Goal: Find specific page/section: Find specific page/section

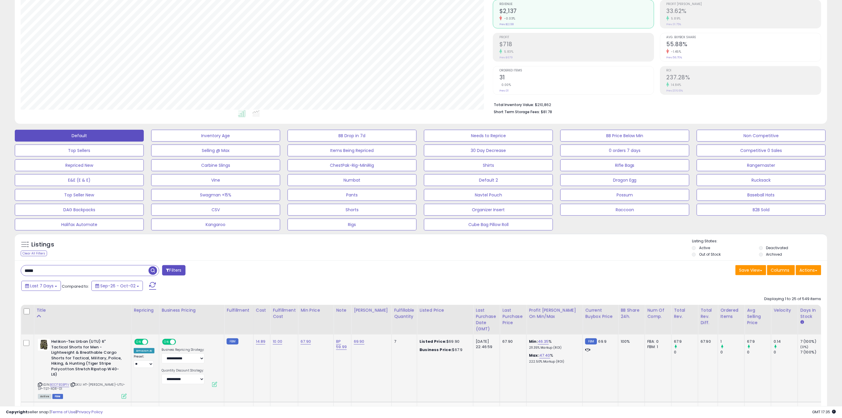
scroll to position [131, 0]
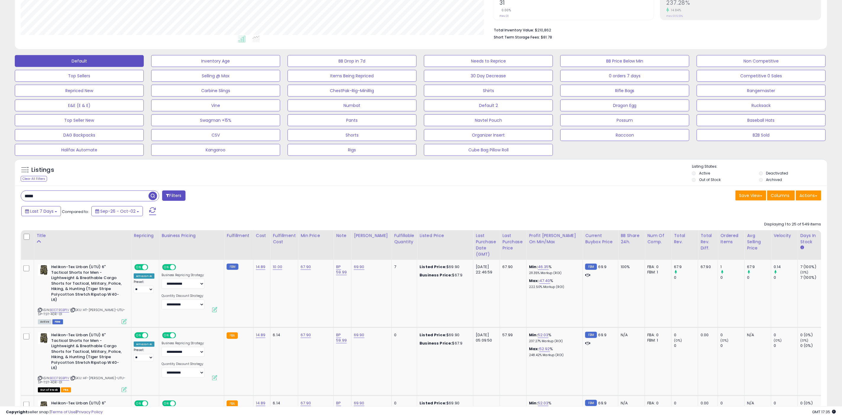
click at [283, 199] on div "***** Filters" at bounding box center [218, 196] width 405 height 12
click at [462, 170] on div "Listings Clear All Filters Listing States:" at bounding box center [421, 174] width 813 height 20
click at [400, 169] on div "Listings Clear All Filters Listing States:" at bounding box center [421, 174] width 813 height 20
click at [379, 172] on div "Listings Clear All Filters Listing States:" at bounding box center [421, 174] width 813 height 20
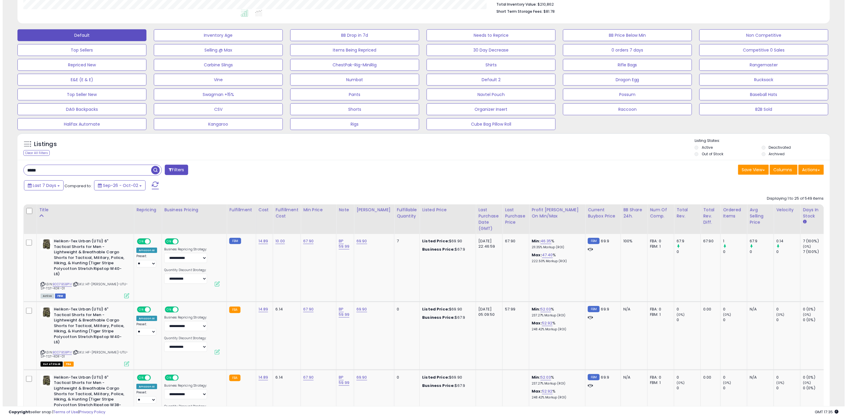
scroll to position [164, 0]
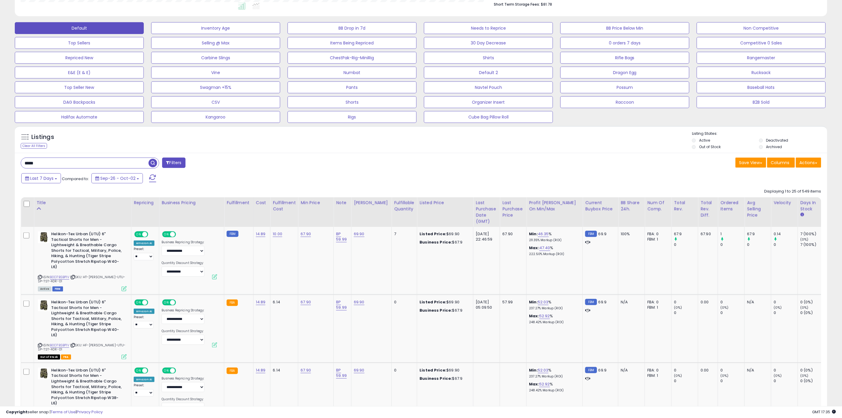
click at [588, 175] on div "Last 7 Days Compared to: Sep-26 - Oct-02" at bounding box center [320, 178] width 601 height 13
click at [588, 174] on div "Last 7 Days Compared to: Sep-26 - Oct-02" at bounding box center [320, 178] width 601 height 13
click at [781, 163] on span "Columns" at bounding box center [780, 162] width 19 height 6
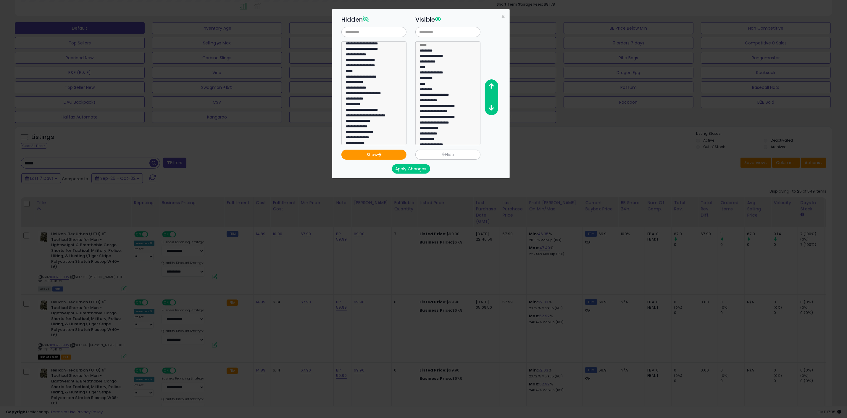
scroll to position [197, 0]
drag, startPoint x: 370, startPoint y: 31, endPoint x: 372, endPoint y: 29, distance: 3.2
click at [370, 31] on input "text" at bounding box center [373, 32] width 65 height 10
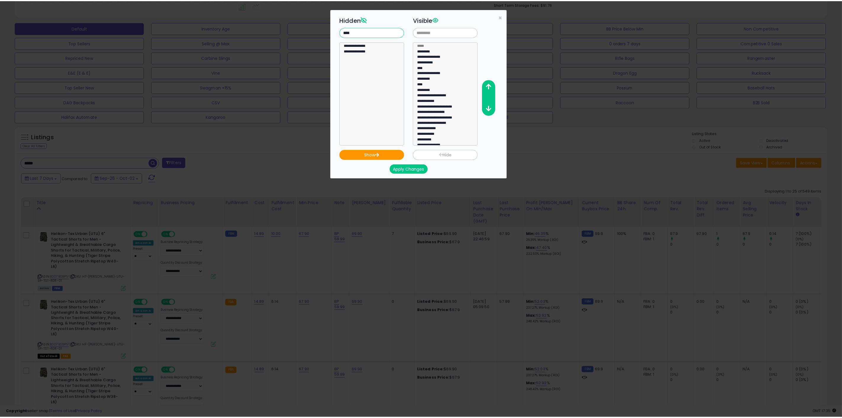
scroll to position [0, 0]
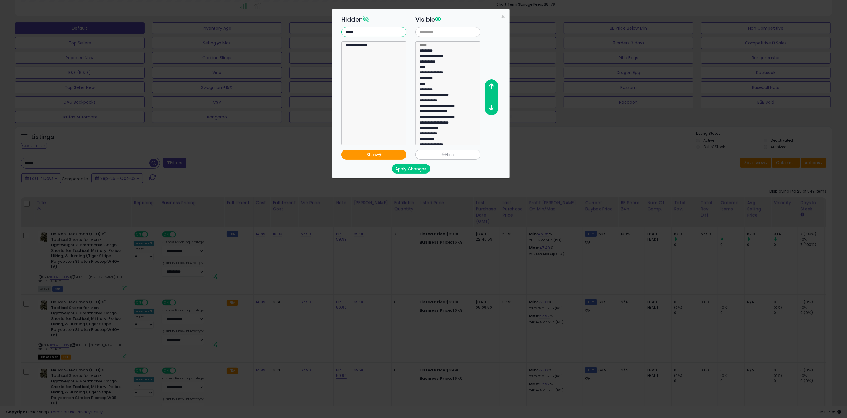
type input "*****"
click at [372, 42] on select "**********" at bounding box center [373, 93] width 65 height 104
select select "**********"
click at [368, 46] on option "**********" at bounding box center [371, 46] width 52 height 6
click at [504, 18] on span "×" at bounding box center [503, 16] width 4 height 9
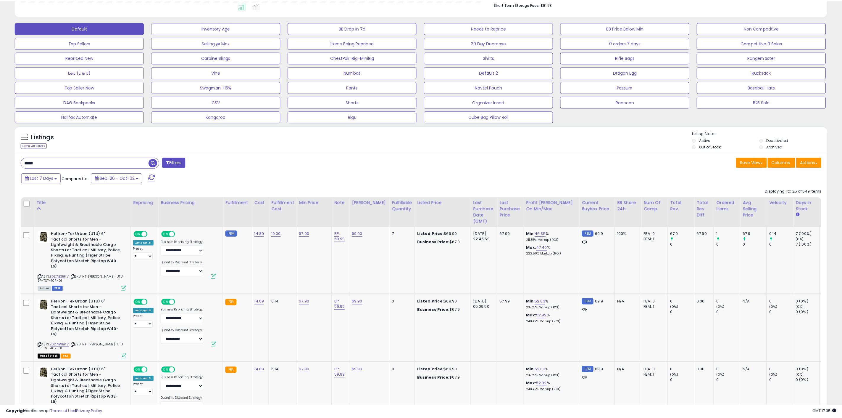
scroll to position [295780, 295429]
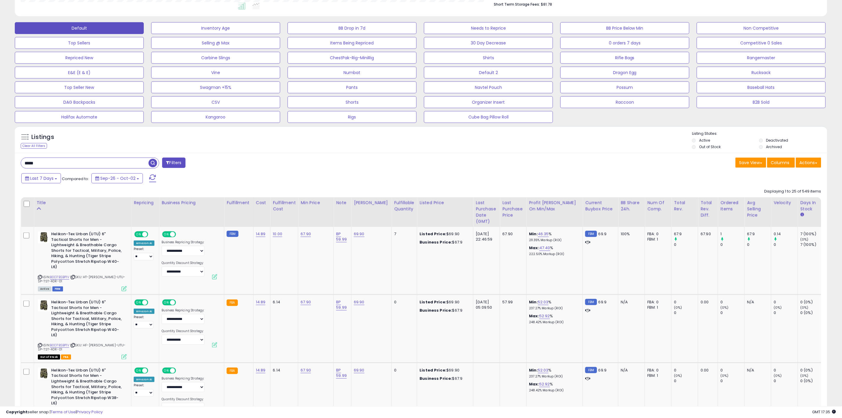
click at [338, 138] on div "Listings Clear All Filters Listing States:" at bounding box center [421, 141] width 813 height 20
click at [447, 173] on div "Last 7 Days Compared to: Sep-26 - Oct-02" at bounding box center [320, 178] width 601 height 13
click at [479, 175] on div "Last 7 Days Compared to: Sep-26 - Oct-02" at bounding box center [320, 178] width 601 height 13
click at [363, 175] on div "Last 7 Days Compared to: Sep-26 - Oct-02" at bounding box center [320, 178] width 601 height 13
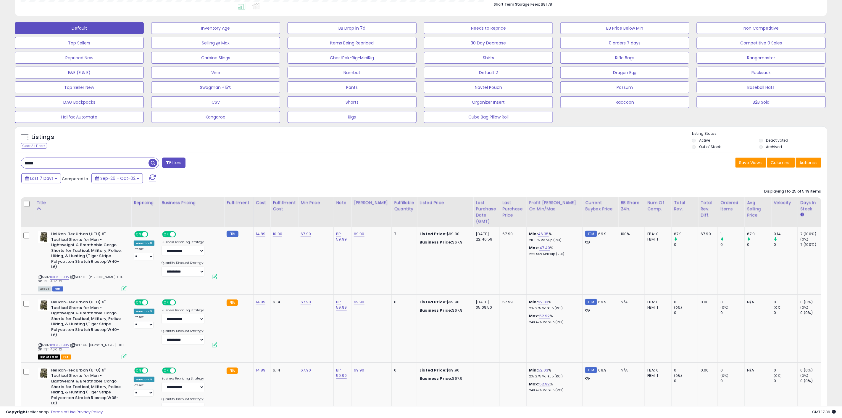
click at [351, 173] on div "Last 7 Days Compared to: Sep-26 - Oct-02" at bounding box center [320, 178] width 601 height 13
click at [336, 173] on div "Last 7 Days Compared to: Sep-26 - Oct-02" at bounding box center [320, 178] width 601 height 13
click at [362, 173] on div "Last 7 Days Compared to: Sep-26 - Oct-02" at bounding box center [320, 178] width 601 height 13
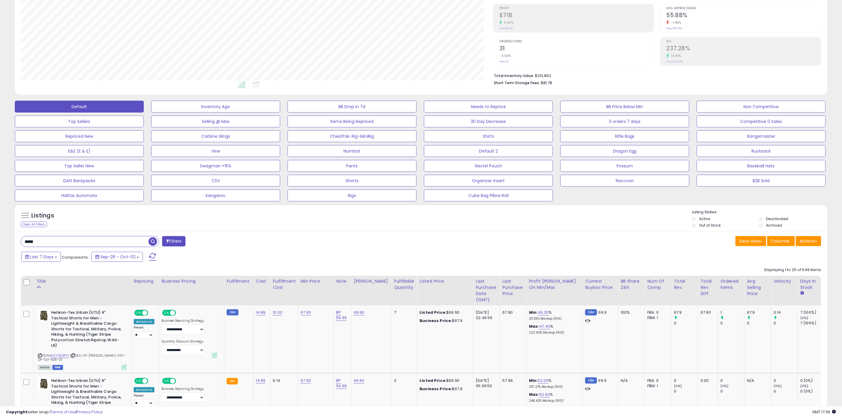
scroll to position [0, 0]
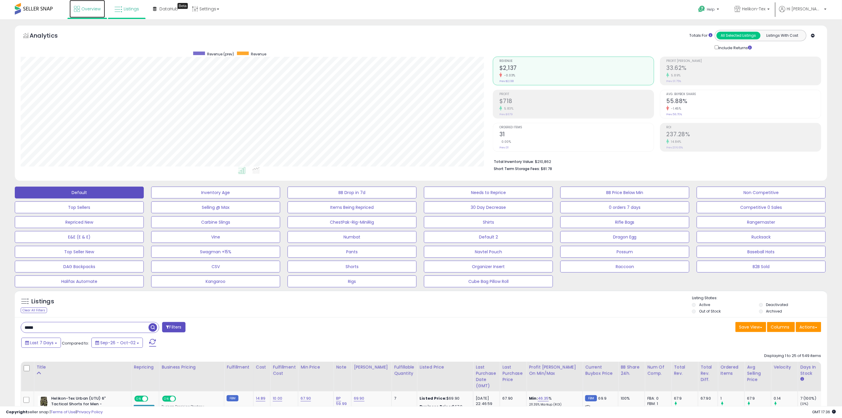
click at [90, 5] on link "Overview" at bounding box center [88, 9] width 36 height 18
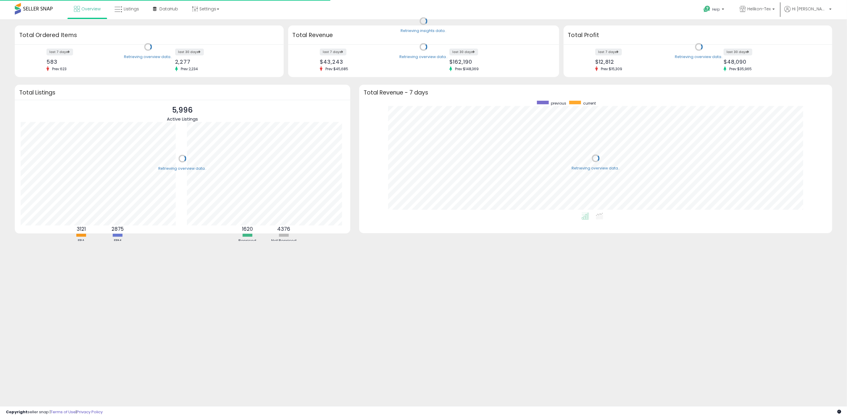
scroll to position [112, 461]
